Goal: Information Seeking & Learning: Learn about a topic

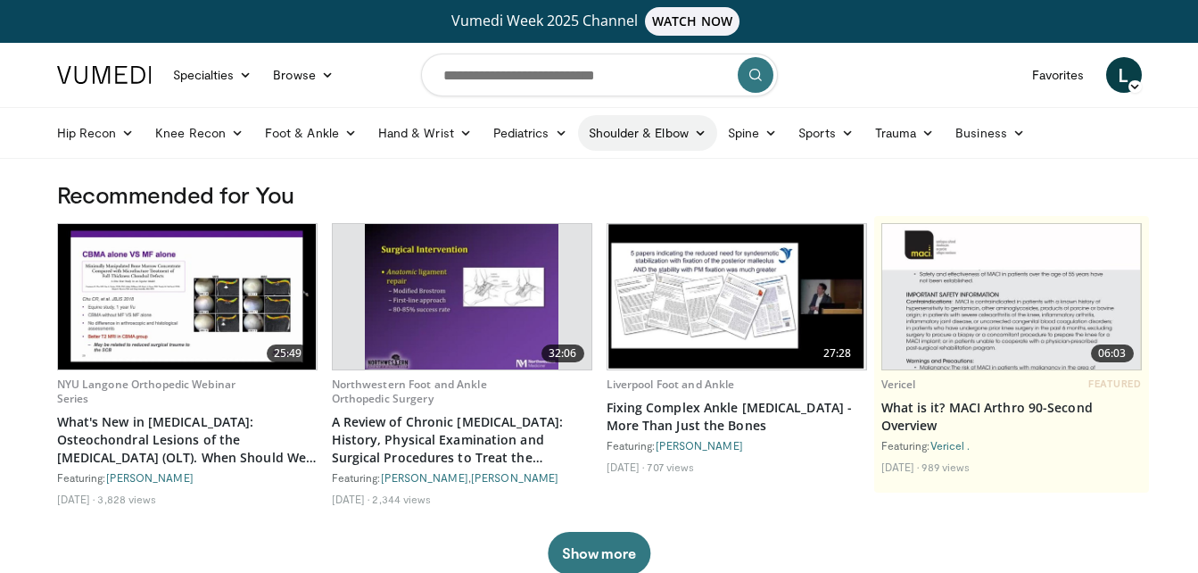
click at [631, 132] on link "Shoulder & Elbow" at bounding box center [647, 133] width 139 height 36
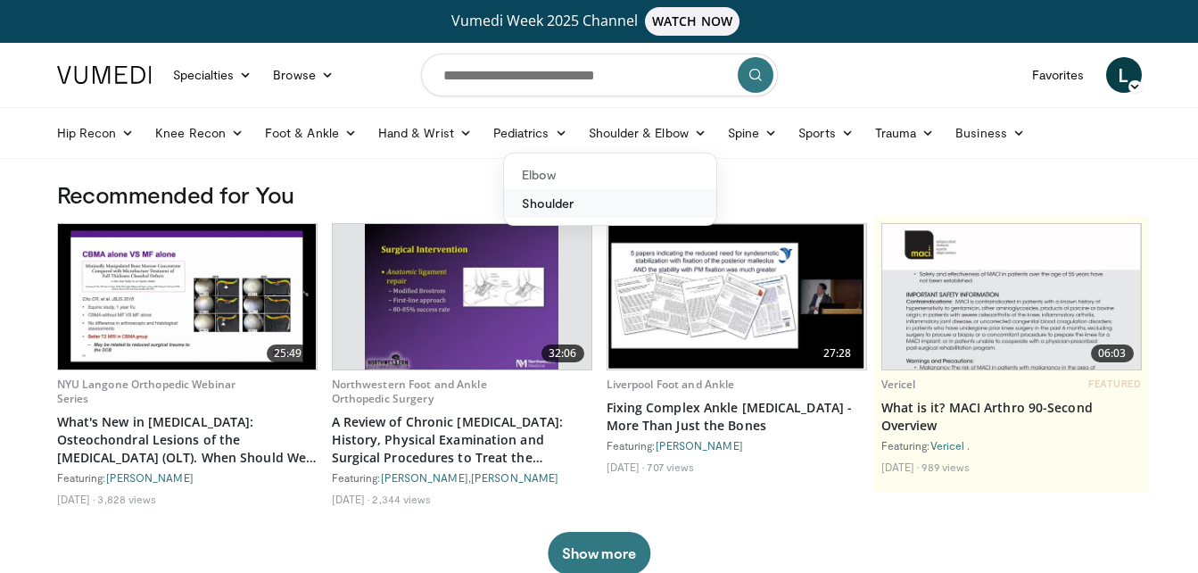
click at [570, 203] on link "Shoulder" at bounding box center [610, 203] width 212 height 29
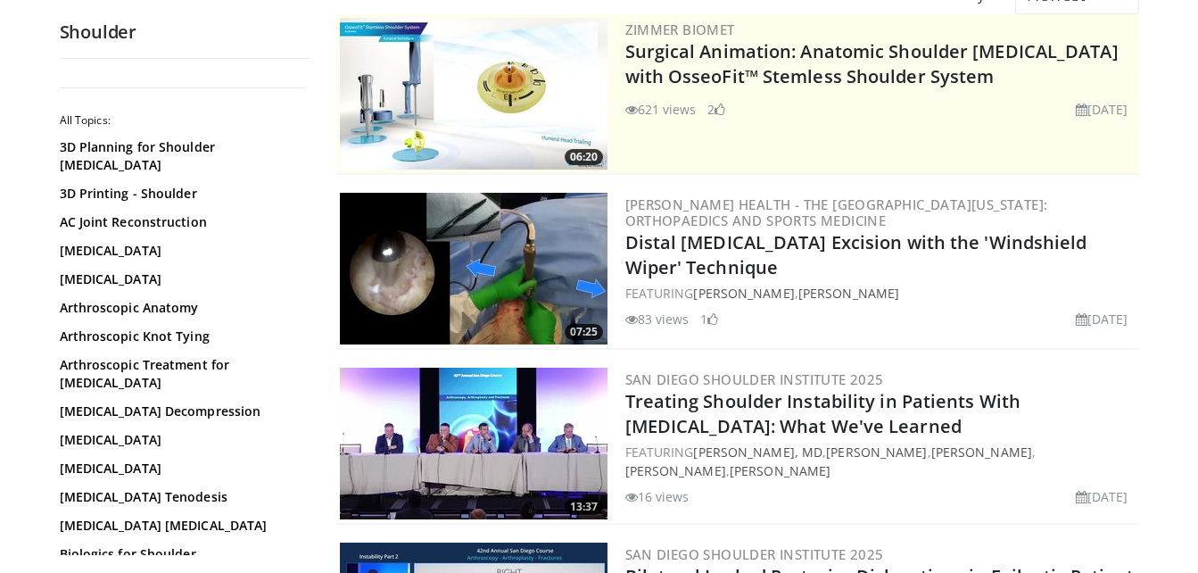
scroll to position [268, 0]
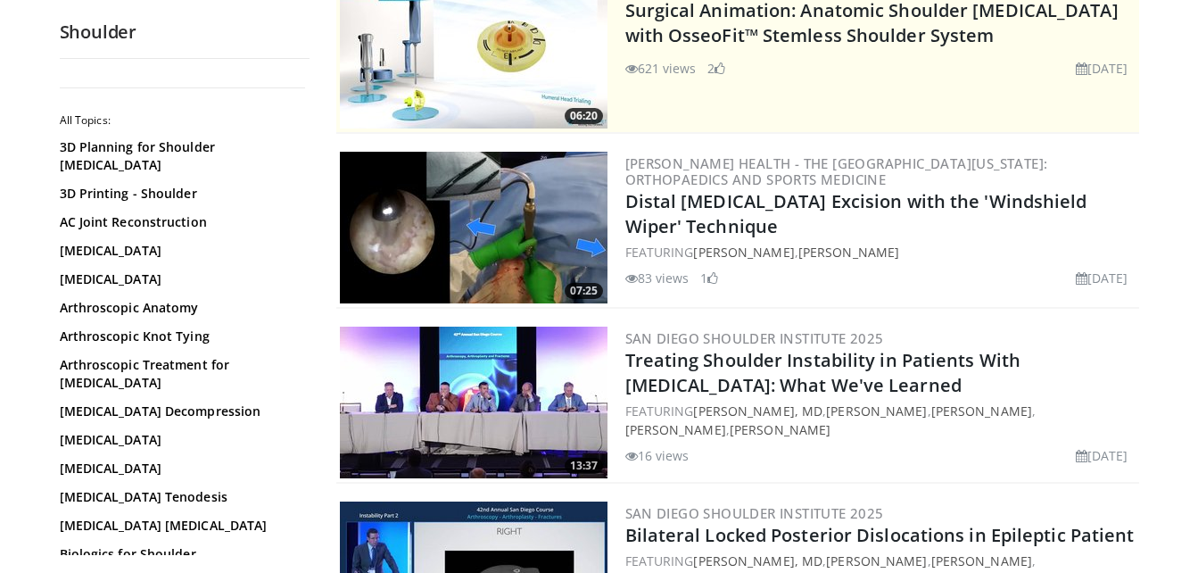
click at [516, 264] on img at bounding box center [474, 228] width 268 height 152
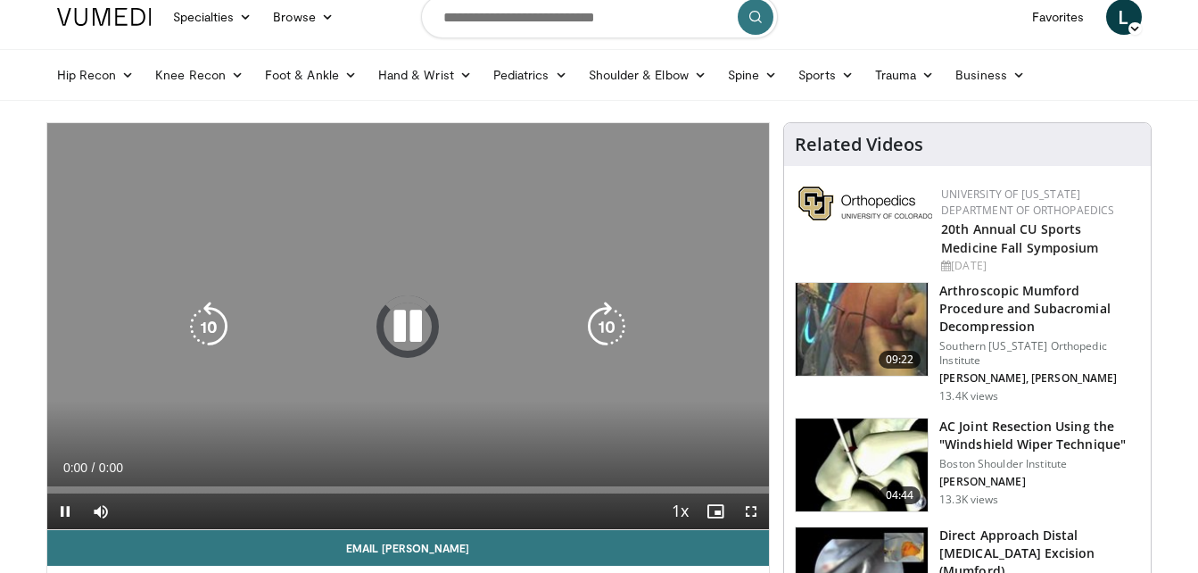
scroll to position [89, 0]
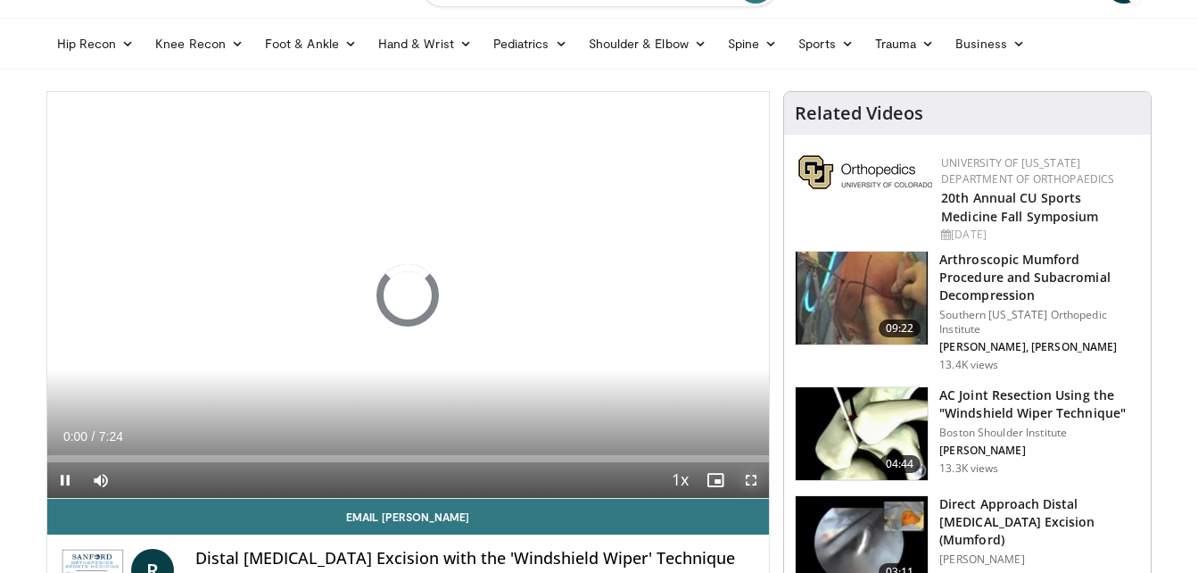
click at [751, 475] on span "Video Player" at bounding box center [751, 480] width 36 height 36
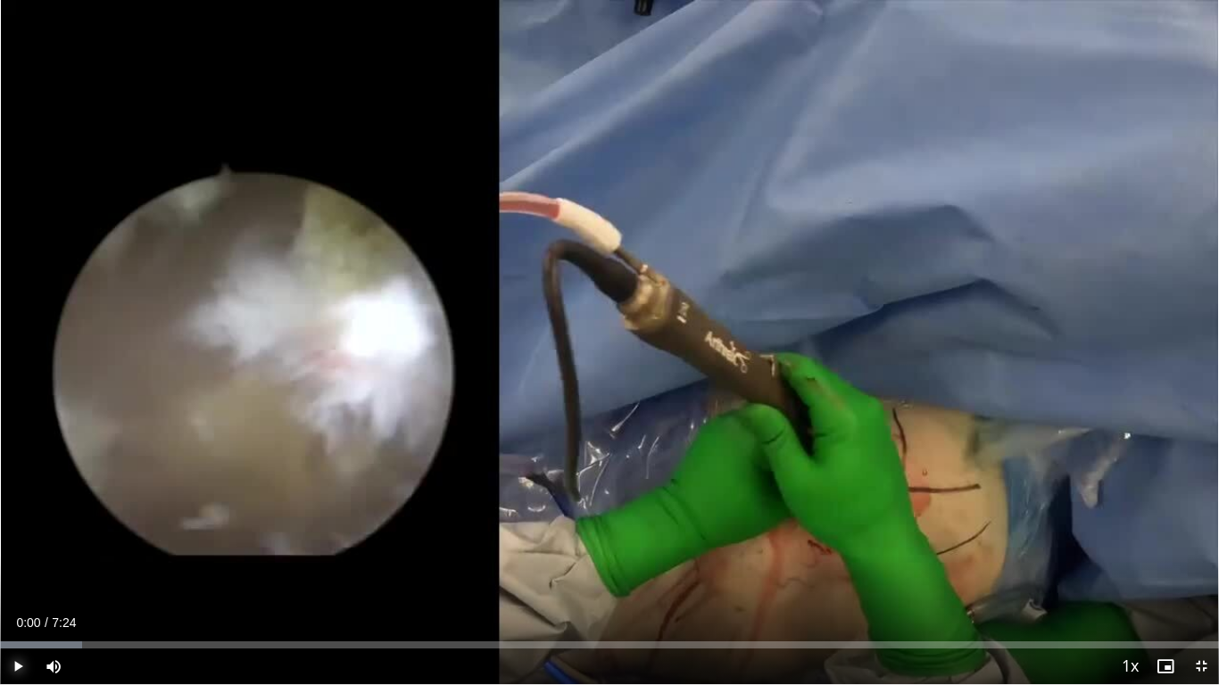
click at [16, 572] on span "Video Player" at bounding box center [18, 667] width 36 height 36
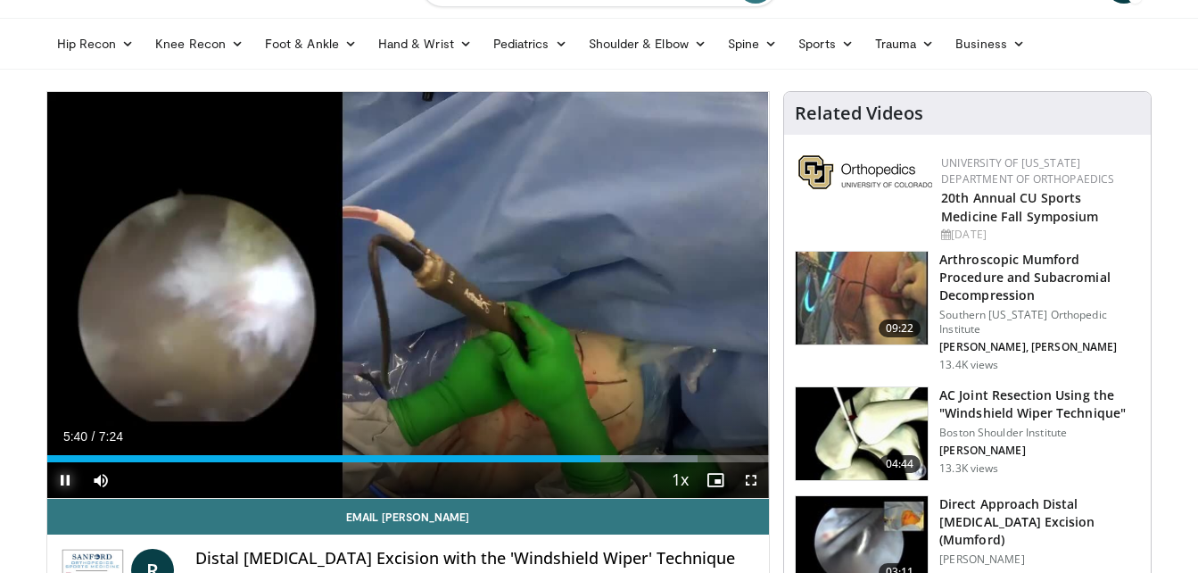
click at [66, 473] on span "Video Player" at bounding box center [65, 480] width 36 height 36
click at [67, 476] on span "Video Player" at bounding box center [65, 480] width 36 height 36
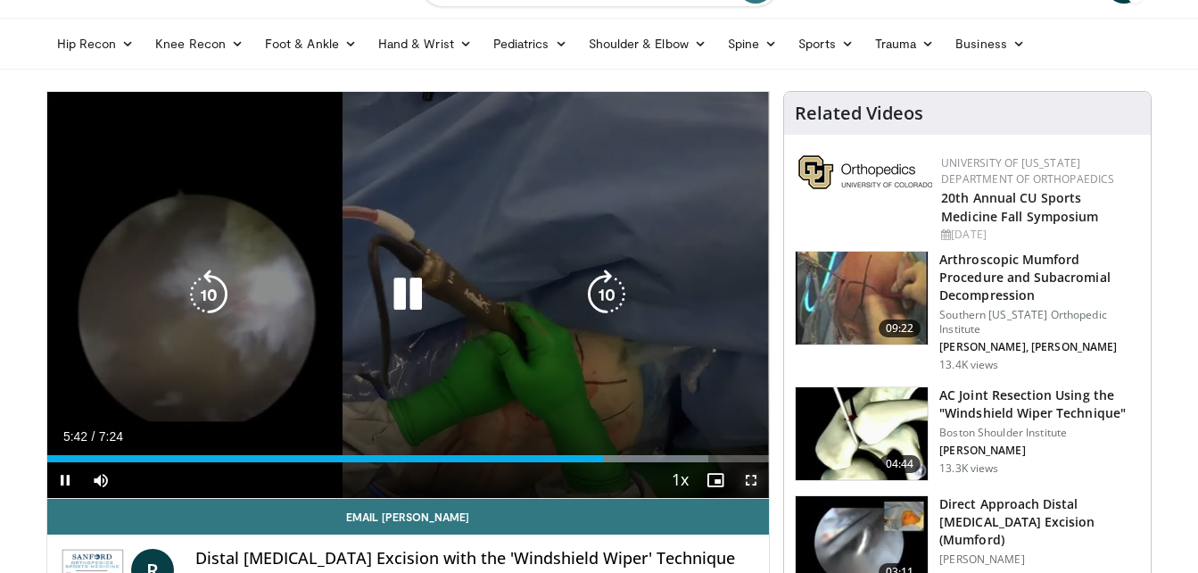
drag, startPoint x: 753, startPoint y: 478, endPoint x: 756, endPoint y: 544, distance: 66.1
click at [752, 478] on span "Video Player" at bounding box center [751, 480] width 36 height 36
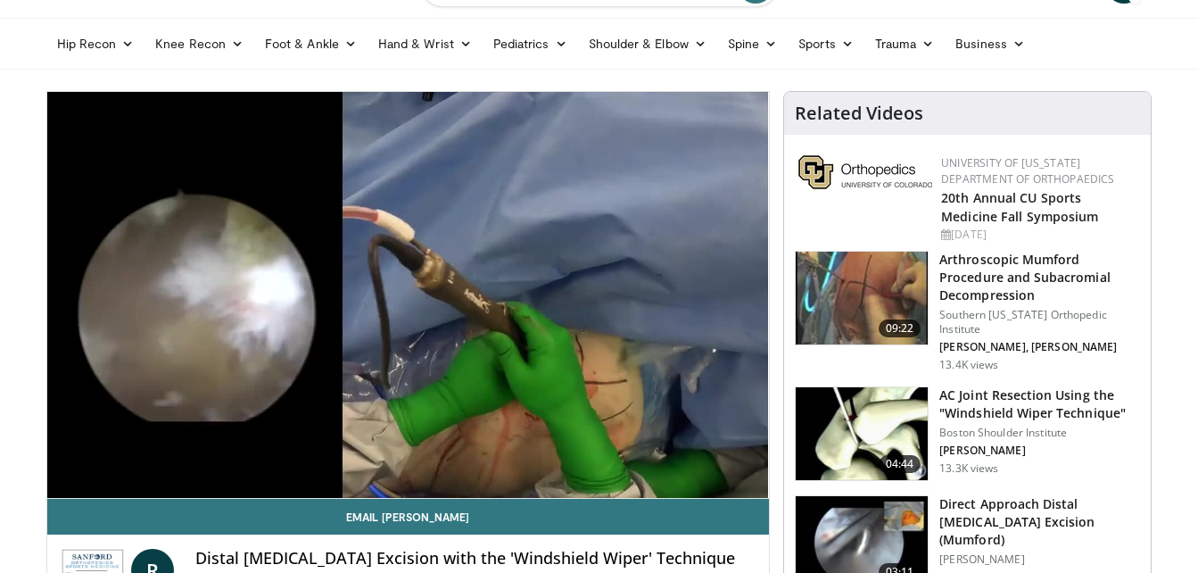
click at [853, 443] on img at bounding box center [862, 433] width 132 height 93
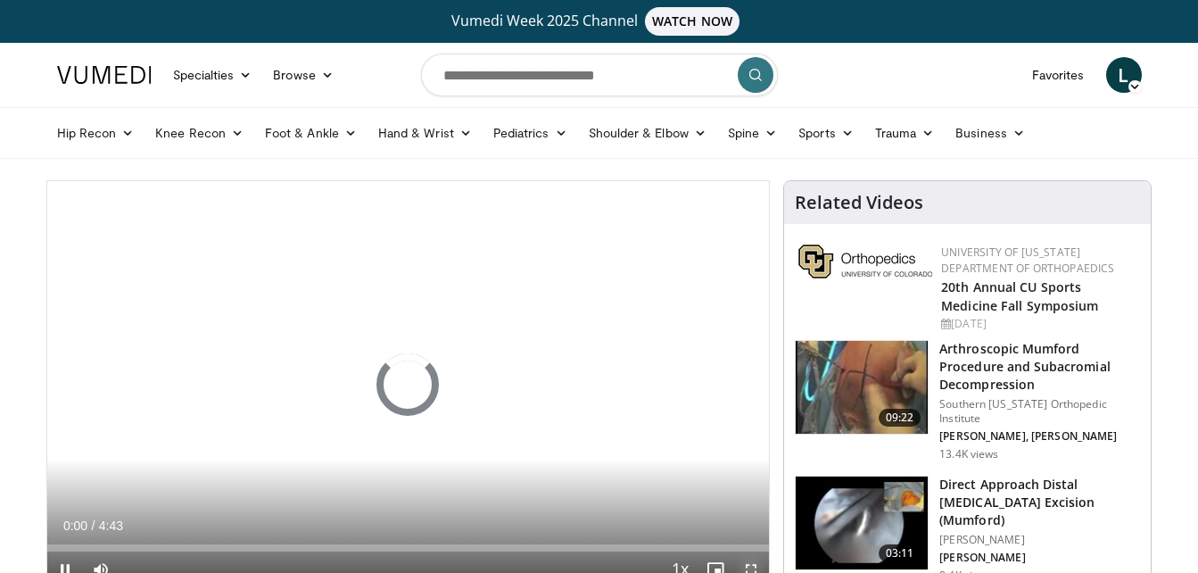
click at [748, 564] on span "Video Player" at bounding box center [751, 569] width 36 height 36
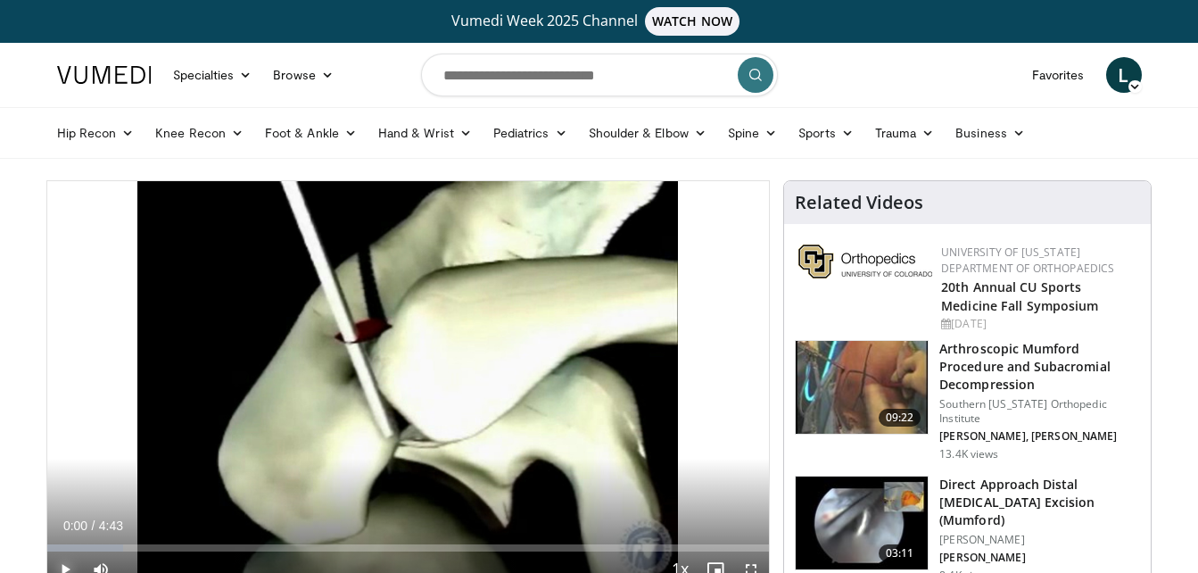
click at [62, 565] on span "Video Player" at bounding box center [65, 569] width 36 height 36
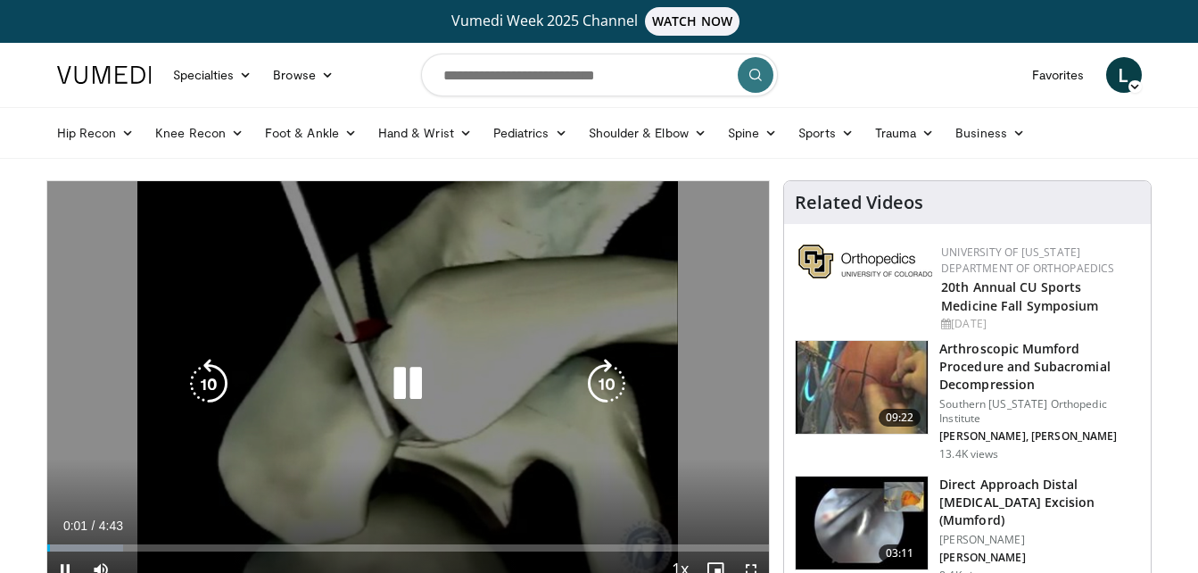
click at [400, 394] on icon "Video Player" at bounding box center [408, 384] width 50 height 50
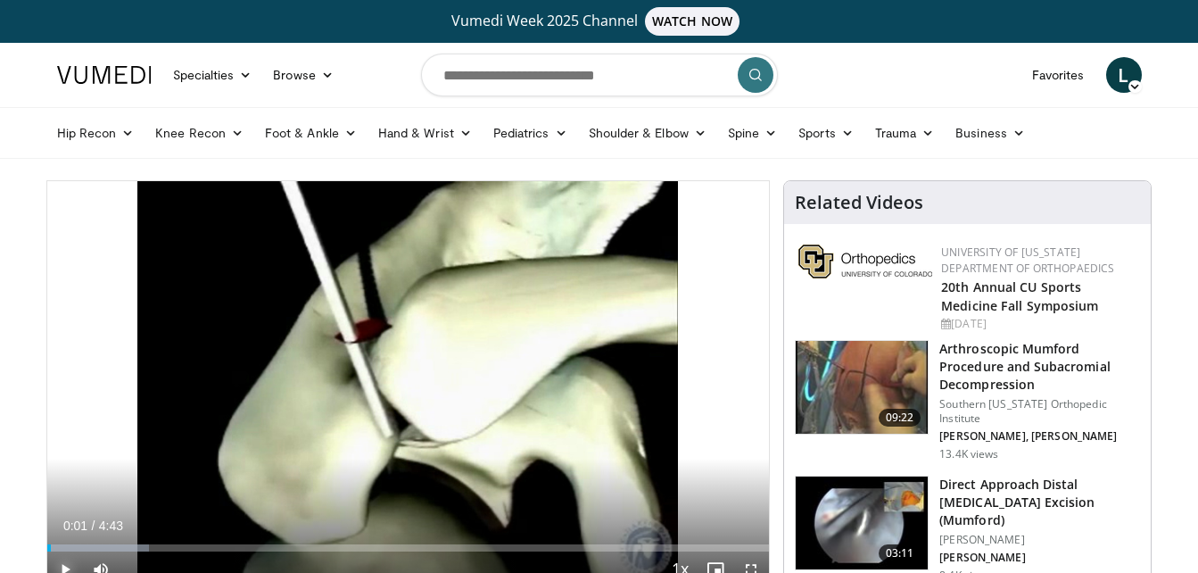
click at [65, 572] on span "Video Player" at bounding box center [65, 569] width 36 height 36
click at [749, 568] on span "Video Player" at bounding box center [751, 569] width 36 height 36
